Goal: Obtain resource: Download file/media

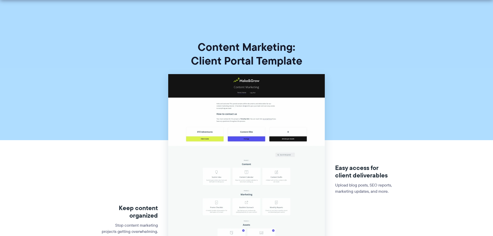
scroll to position [104, 0]
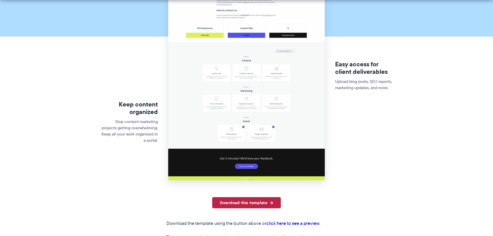
click at [258, 203] on link "Download this template" at bounding box center [246, 202] width 69 height 11
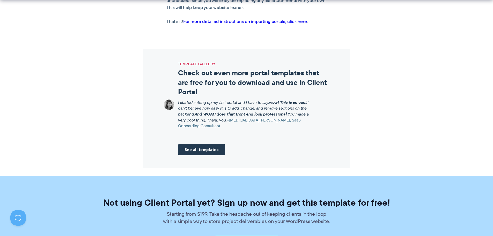
scroll to position [543, 0]
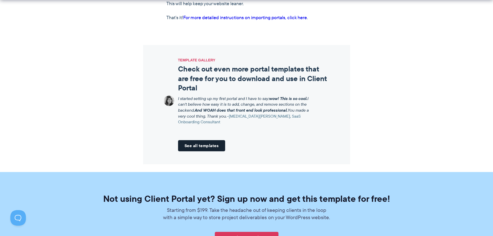
click at [203, 145] on link "See all templates" at bounding box center [201, 145] width 47 height 11
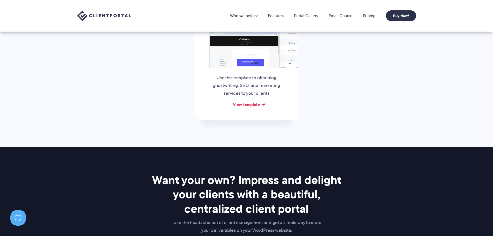
scroll to position [259, 0]
